Goal: Task Accomplishment & Management: Use online tool/utility

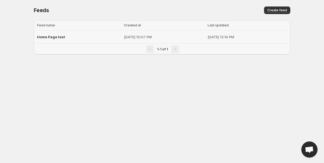
click at [64, 39] on div "Home Page test" at bounding box center [79, 37] width 84 height 10
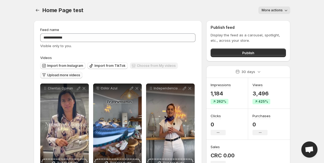
click at [55, 77] on span "Upload more videos" at bounding box center [63, 75] width 33 height 4
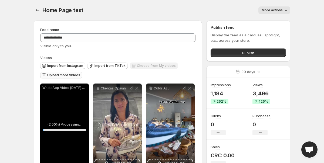
click at [59, 74] on span "Upload more videos" at bounding box center [63, 75] width 33 height 4
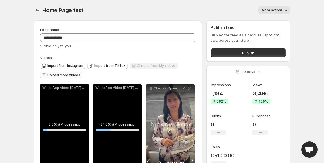
click at [308, 64] on body "**********" at bounding box center [162, 81] width 324 height 163
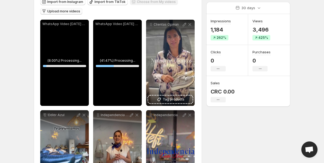
scroll to position [65, 0]
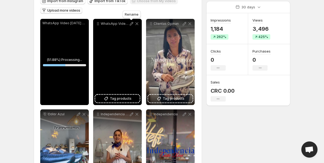
click at [133, 23] on icon at bounding box center [131, 23] width 5 height 5
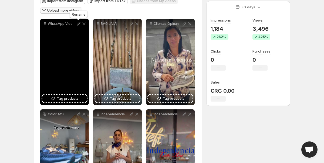
click at [79, 22] on icon at bounding box center [79, 24] width 4 height 4
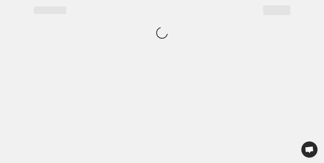
scroll to position [0, 0]
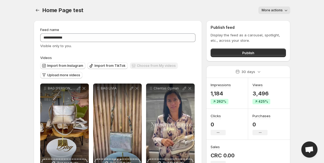
click at [211, 0] on div "Home Page test. This page is ready Home Page test More actions More actions Mor…" at bounding box center [162, 10] width 256 height 21
click at [297, 96] on body "**********" at bounding box center [162, 81] width 324 height 163
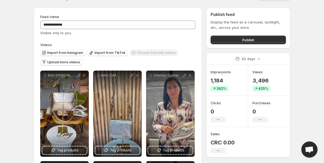
scroll to position [22, 0]
